Goal: Information Seeking & Learning: Find specific fact

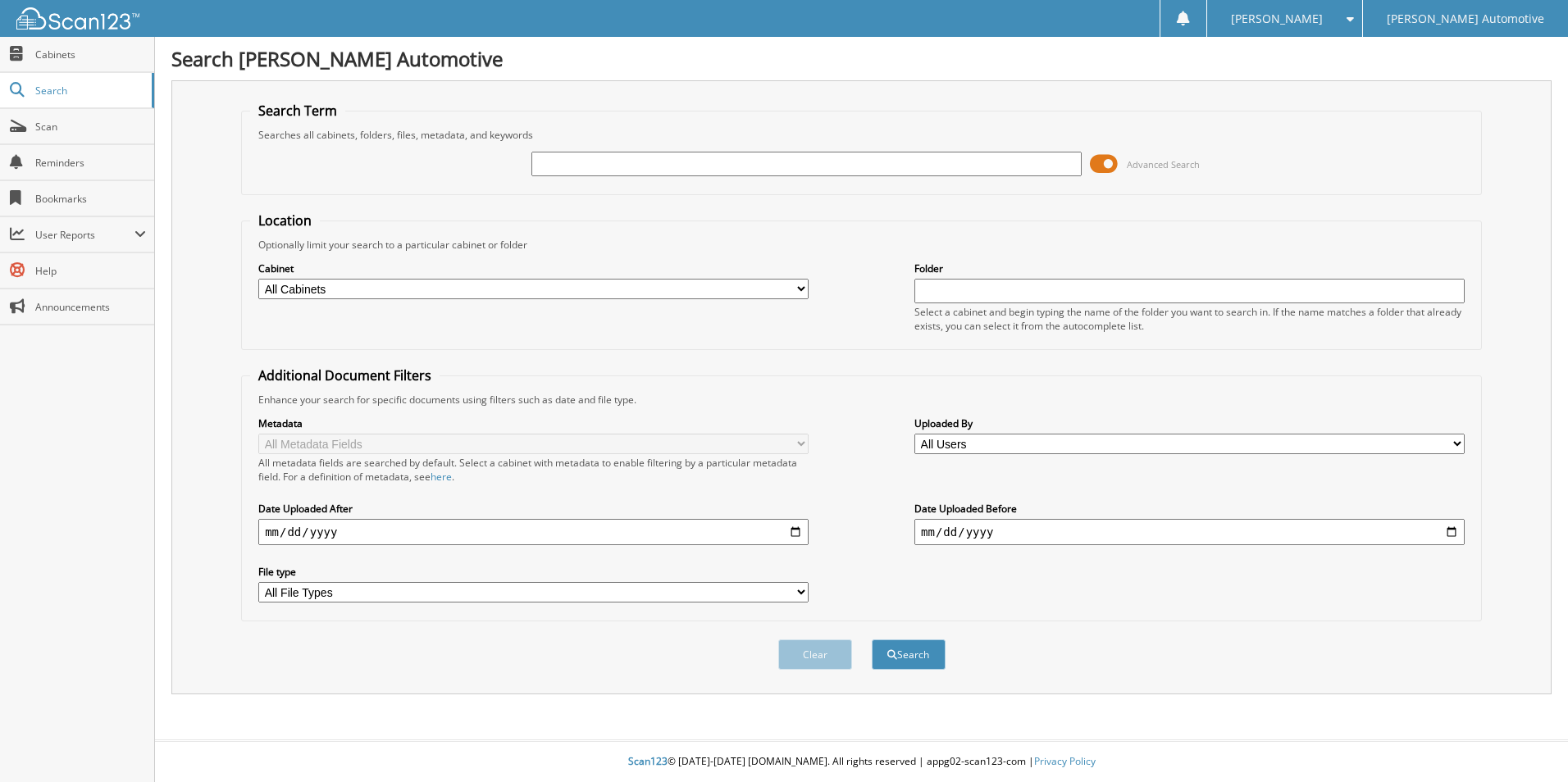
click at [581, 166] on input "text" at bounding box center [806, 164] width 550 height 25
type input "1002684"
click at [872, 639] on button "Search" at bounding box center [908, 654] width 73 height 31
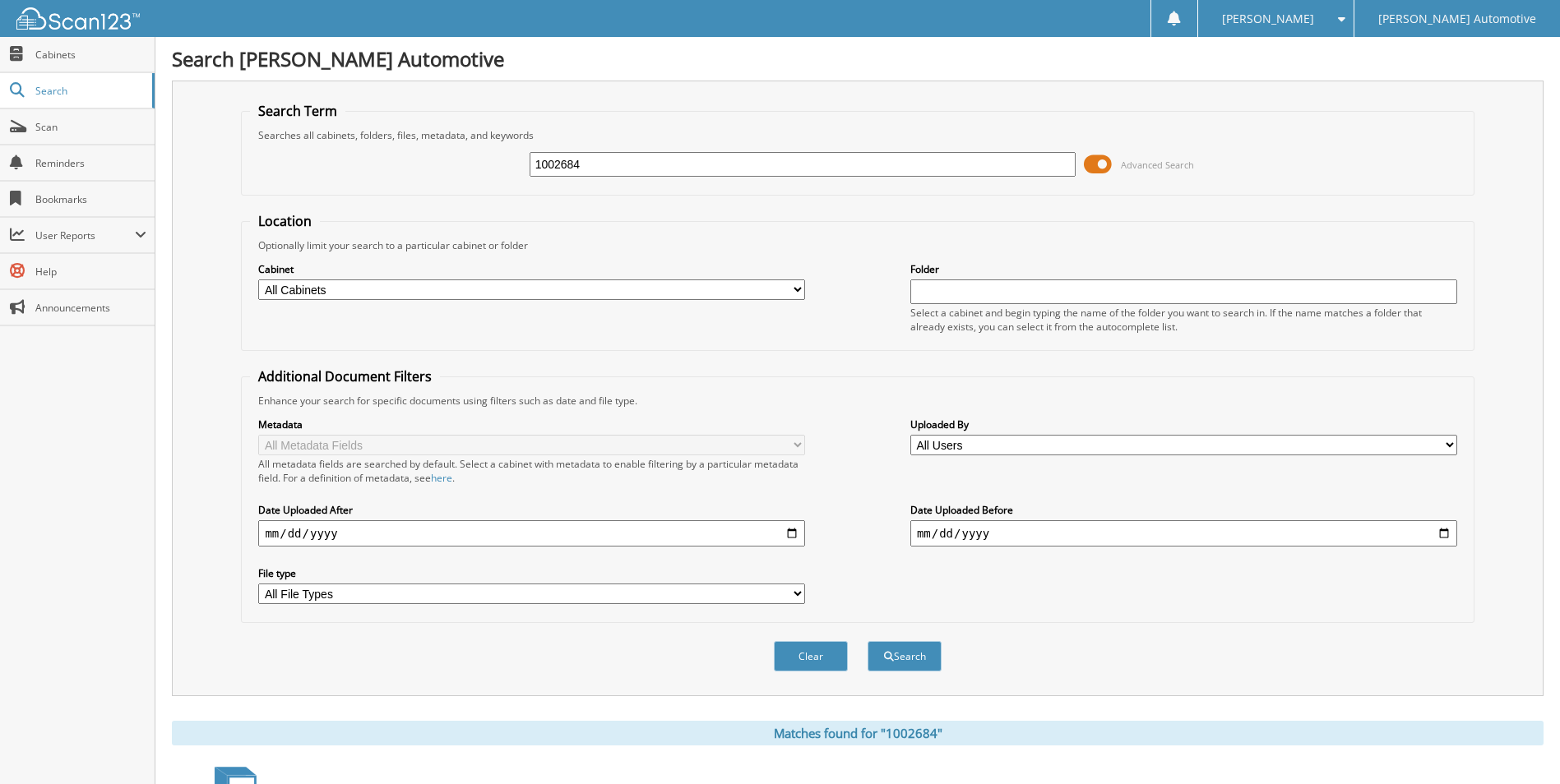
click at [1093, 168] on span at bounding box center [1098, 165] width 28 height 25
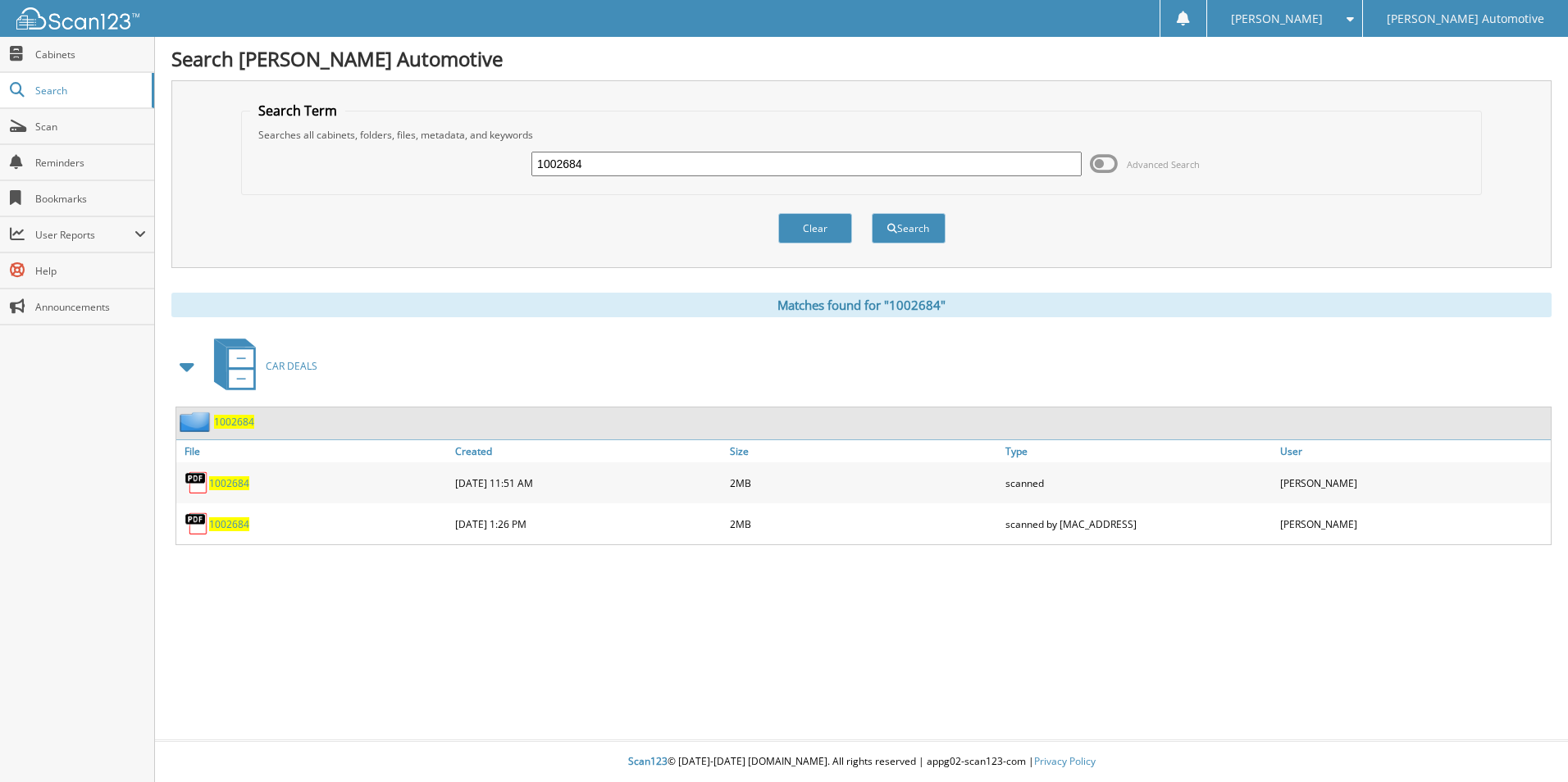
click at [221, 524] on span "1002684" at bounding box center [229, 524] width 40 height 14
